Goal: Task Accomplishment & Management: Manage account settings

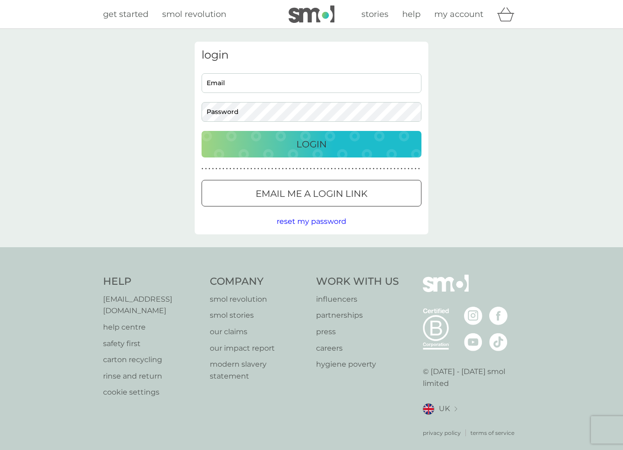
type input "[EMAIL_ADDRESS][DOMAIN_NAME]"
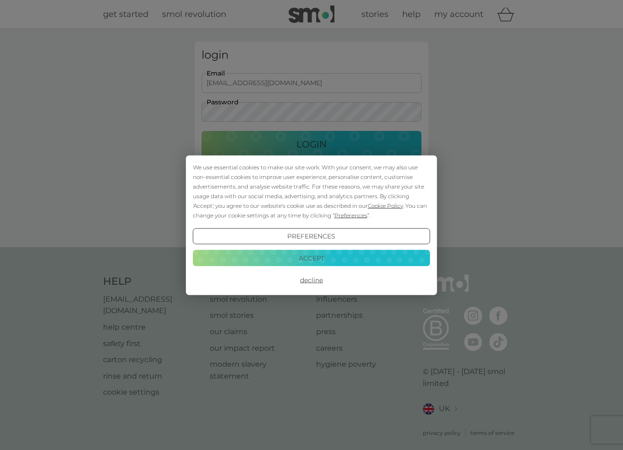
click at [335, 147] on div "We use essential cookies to make our site work. With your consent, we may also …" at bounding box center [311, 225] width 623 height 450
click at [314, 263] on button "Accept" at bounding box center [311, 258] width 237 height 16
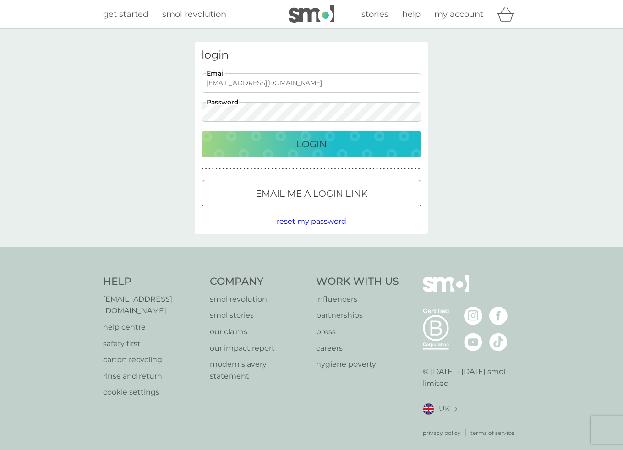
click at [321, 147] on p "Login" at bounding box center [311, 144] width 30 height 15
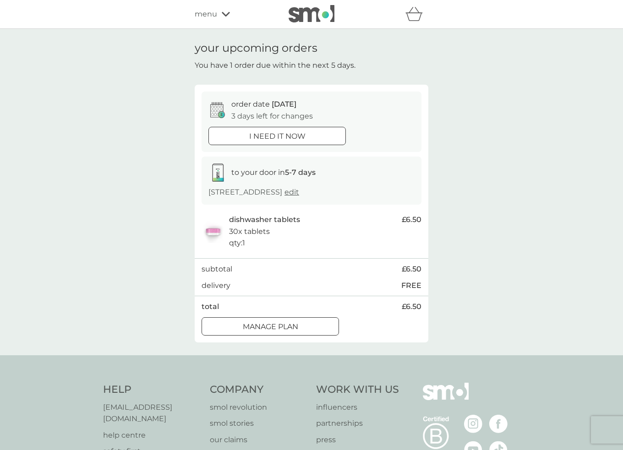
click at [297, 324] on p "Manage plan" at bounding box center [270, 327] width 55 height 12
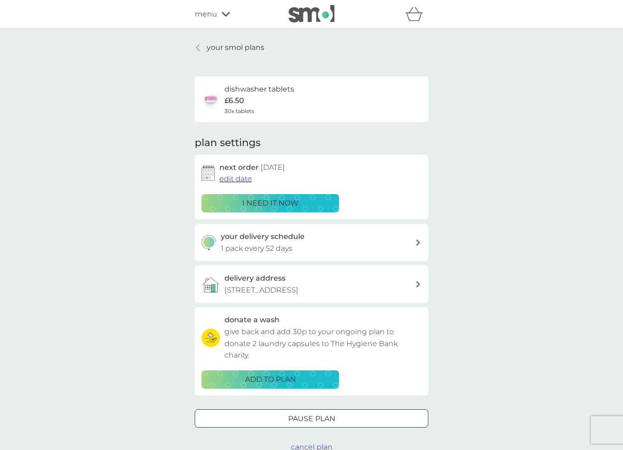
click at [286, 251] on p "1 pack every 52 days" at bounding box center [256, 249] width 71 height 12
select select "49"
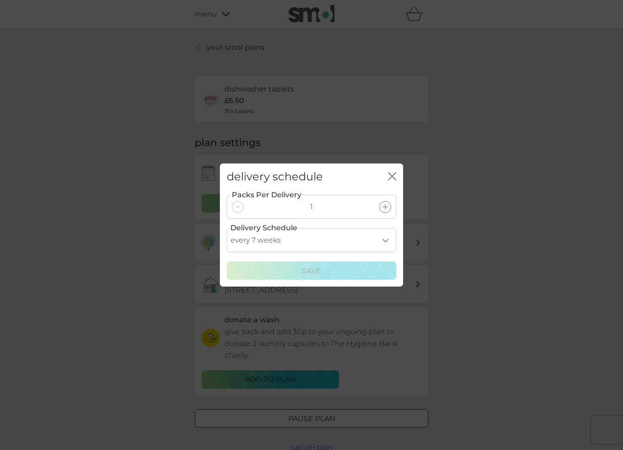
click at [392, 176] on icon "close" at bounding box center [394, 176] width 4 height 7
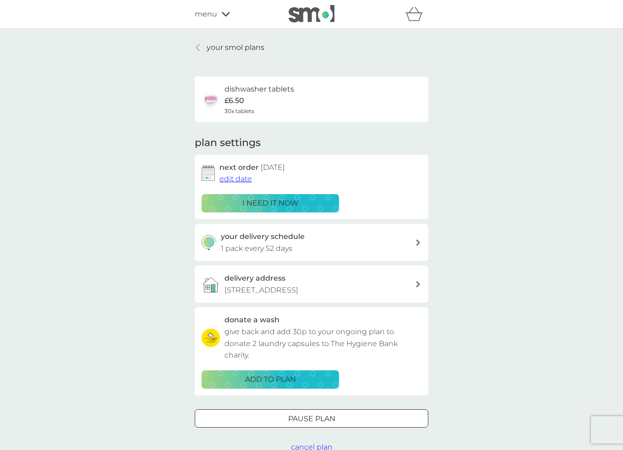
click at [236, 181] on span "edit date" at bounding box center [235, 179] width 33 height 9
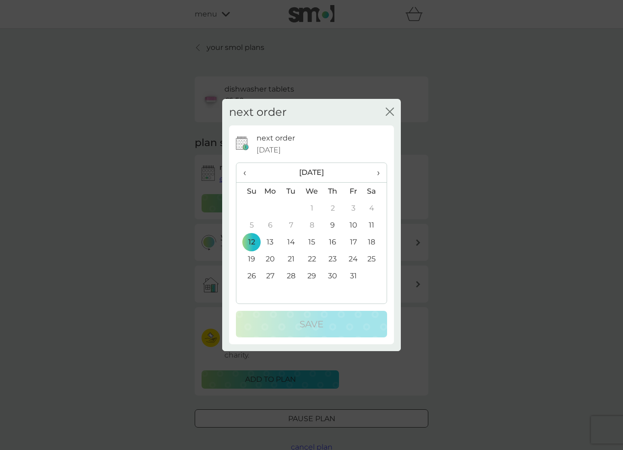
click at [377, 170] on span "›" at bounding box center [375, 172] width 9 height 19
click at [247, 239] on td "9" at bounding box center [247, 242] width 23 height 17
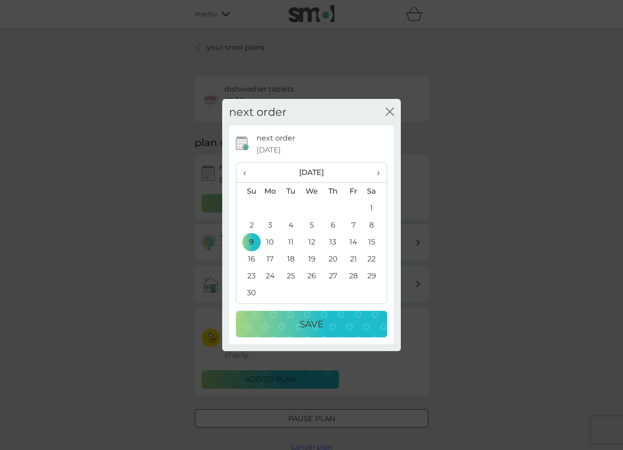
click at [270, 323] on div "Save" at bounding box center [311, 324] width 133 height 15
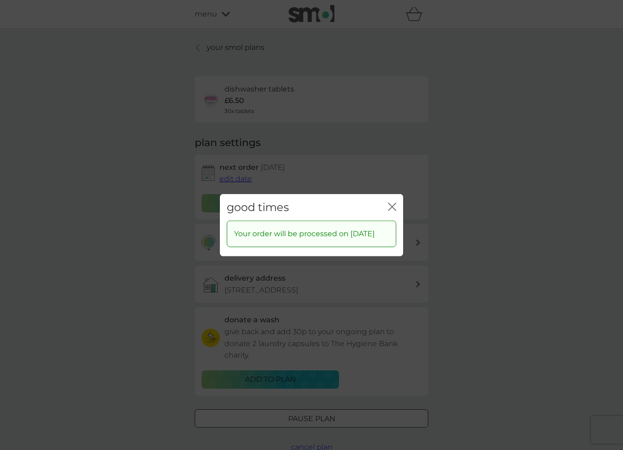
click at [390, 203] on icon "close" at bounding box center [392, 207] width 8 height 8
